Goal: Information Seeking & Learning: Learn about a topic

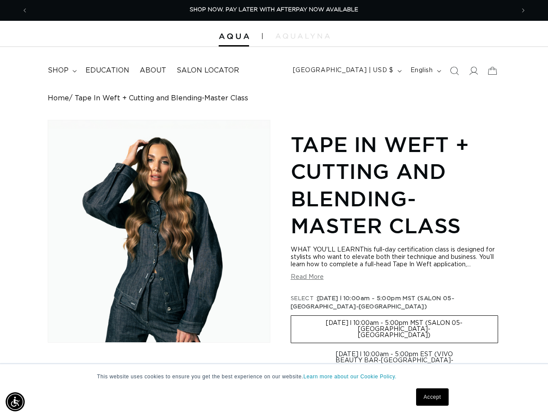
click at [274, 208] on div "Skip to product information Open media 1 in modal 1 / of 1 Tape In Weft + Cutti…" at bounding box center [274, 371] width 452 height 503
click at [15, 401] on img "Accessibility Menu" at bounding box center [15, 401] width 19 height 19
